Goal: Navigation & Orientation: Find specific page/section

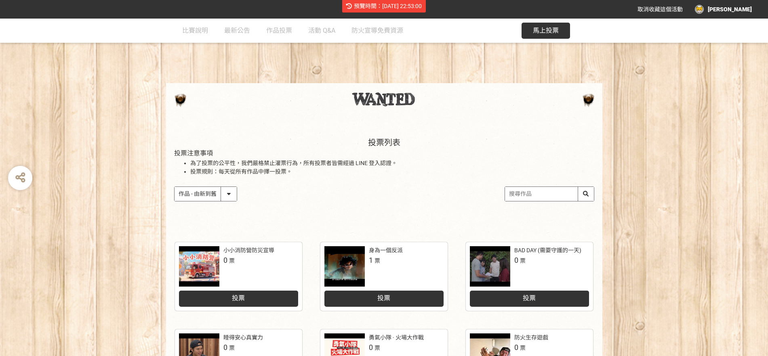
scroll to position [202, 0]
